Goal: Transaction & Acquisition: Purchase product/service

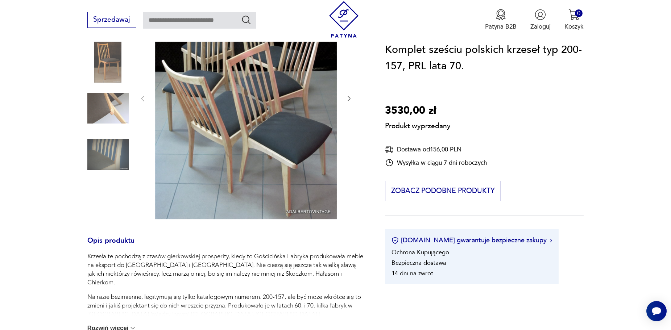
scroll to position [217, 0]
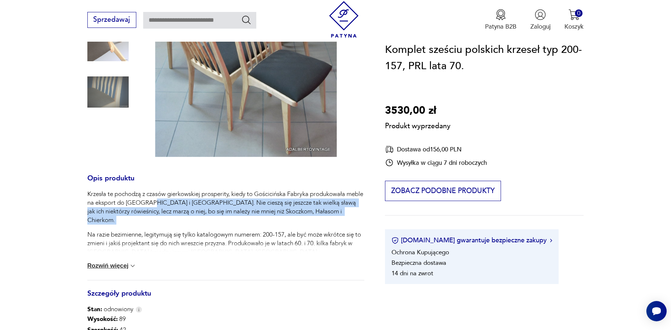
drag, startPoint x: 169, startPoint y: 201, endPoint x: 169, endPoint y: 217, distance: 15.2
click at [169, 217] on div "Krzesła te pochodzą z czasów gierkowskiej prosperity, kiedy to Gościcińska Fabr…" at bounding box center [225, 240] width 277 height 101
click at [131, 264] on img at bounding box center [132, 265] width 7 height 7
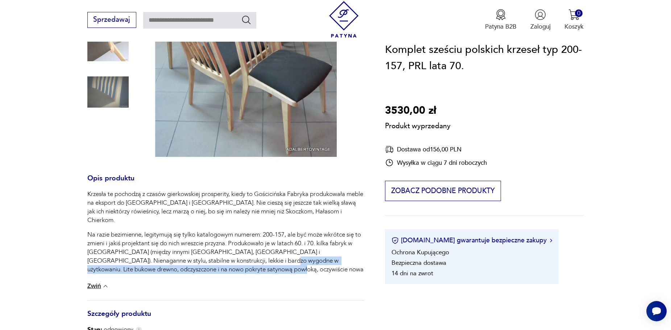
drag, startPoint x: 228, startPoint y: 249, endPoint x: 228, endPoint y: 260, distance: 11.2
click at [228, 260] on p "Na razie bezimienne, legitymują się tylko katalogowym numerem: 200-157, ale być…" at bounding box center [225, 260] width 277 height 61
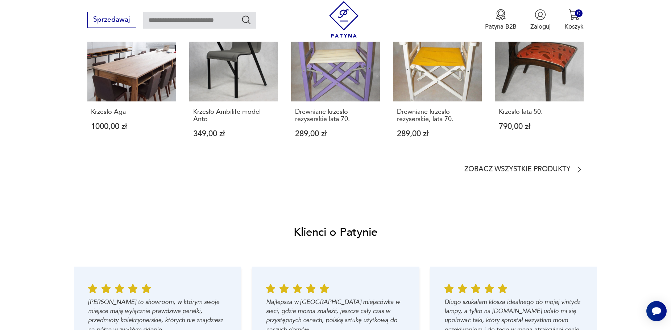
scroll to position [652, 0]
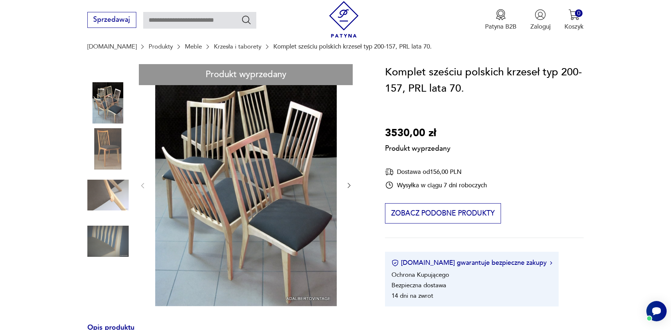
scroll to position [145, 0]
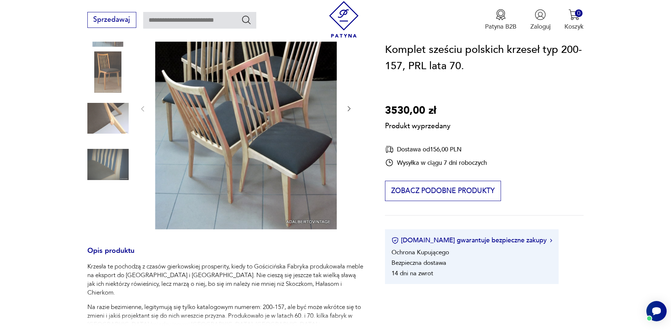
click at [109, 163] on div "Produkt wyprzedany Opis produktu Krzesła te pochodzą z czasów gierkowskiej pros…" at bounding box center [225, 259] width 277 height 545
click at [104, 67] on div "Produkt wyprzedany Opis produktu Krzesła te pochodzą z czasów gierkowskiej pros…" at bounding box center [225, 259] width 277 height 545
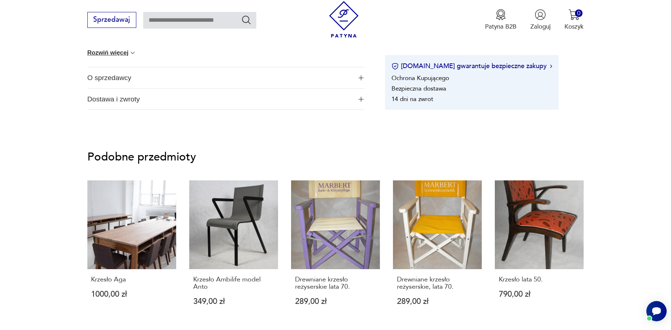
scroll to position [507, 0]
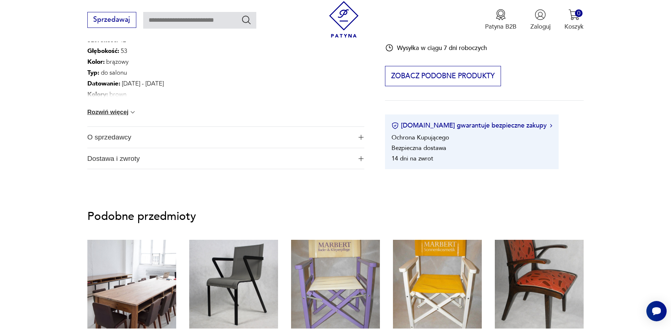
click at [604, 206] on section "Podobne przedmioty Krzesło Aga 1000,00 zł Krzesło Ambilife model Anto 349,00 zł…" at bounding box center [335, 305] width 671 height 231
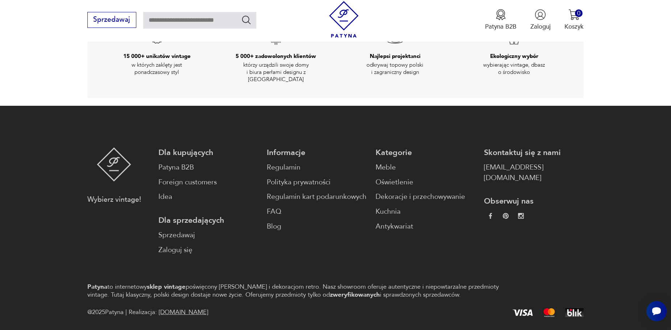
scroll to position [1435, 0]
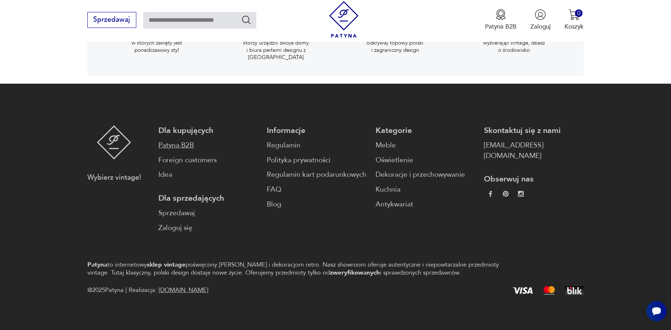
click at [160, 140] on link "Patyna B2B" at bounding box center [208, 145] width 100 height 11
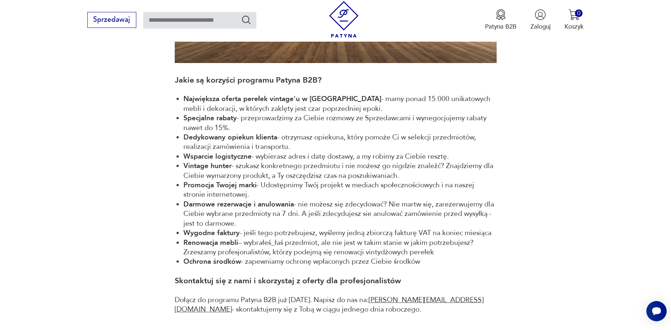
scroll to position [290, 0]
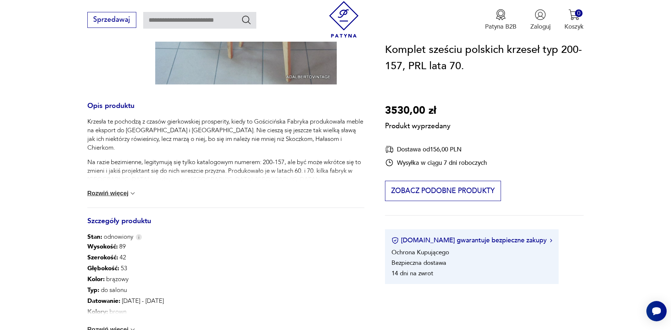
scroll to position [1435, 0]
